Goal: Answer question/provide support

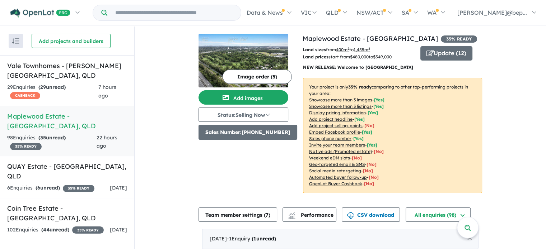
scroll to position [144, 0]
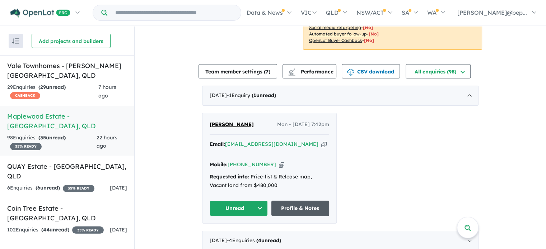
click at [305, 201] on link "Profile & Notes" at bounding box center [300, 208] width 58 height 15
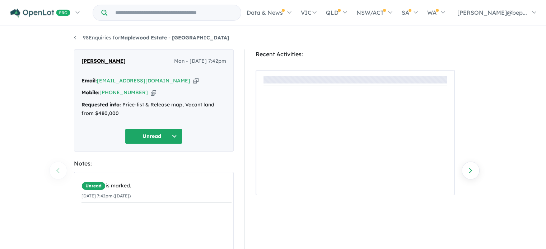
click at [193, 79] on icon "button" at bounding box center [195, 81] width 5 height 8
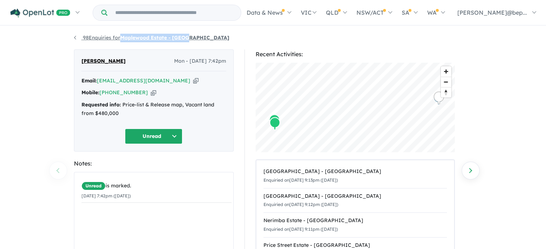
drag, startPoint x: 186, startPoint y: 40, endPoint x: 123, endPoint y: 40, distance: 63.2
click at [123, 40] on ul "98 Enquiries for Maplewood Estate - Wacol" at bounding box center [273, 38] width 398 height 9
click at [103, 107] on strong "Requested info:" at bounding box center [100, 105] width 39 height 6
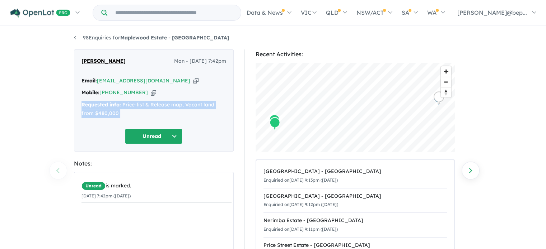
click at [103, 107] on strong "Requested info:" at bounding box center [100, 105] width 39 height 6
copy div "Requested info: Price-list & Release map, Vacant land from $480,000 Unread"
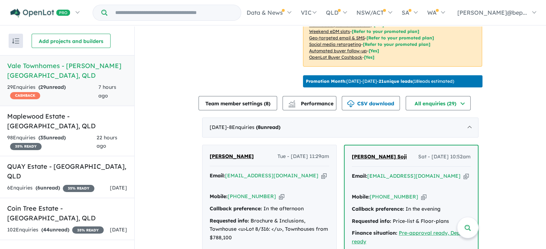
scroll to position [261, 0]
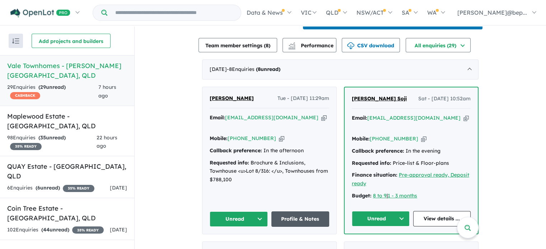
click at [293, 212] on link "Profile & Notes" at bounding box center [300, 219] width 58 height 15
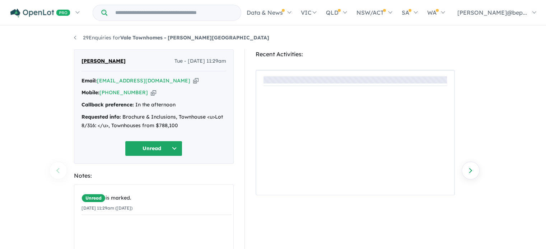
click at [193, 80] on icon "button" at bounding box center [195, 81] width 5 height 8
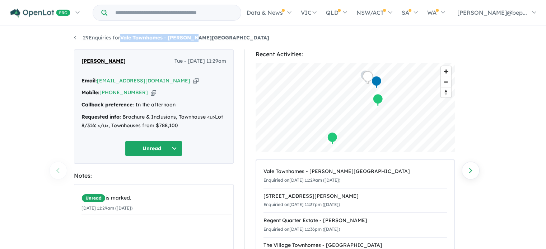
copy strong "Vale Townhomes - [PERSON_NAME][GEOGRAPHIC_DATA]"
drag, startPoint x: 201, startPoint y: 38, endPoint x: 123, endPoint y: 34, distance: 77.6
click at [123, 34] on ul "29 Enquiries for Vale Townhomes - Bray Park" at bounding box center [273, 38] width 398 height 9
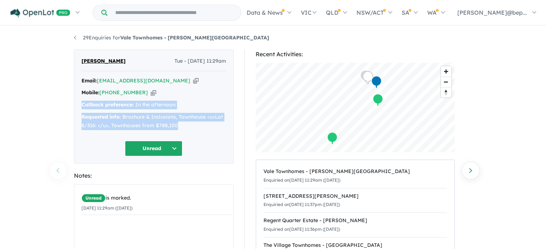
drag, startPoint x: 81, startPoint y: 105, endPoint x: 182, endPoint y: 123, distance: 102.1
click at [182, 123] on div "Email: rcrdest14@gmail.com Copied! Mobile: +61 410 490 793 Copied! Callback pre…" at bounding box center [153, 105] width 145 height 57
copy div "Callback preference: In the afternoon Requested info: Brochure & Inclusions, To…"
